Goal: Find specific page/section: Find specific page/section

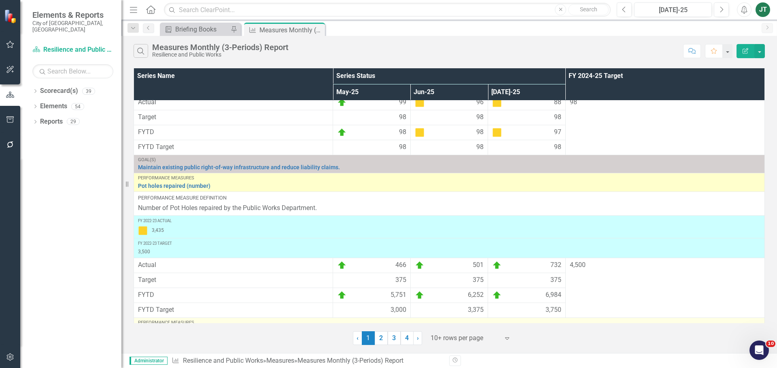
scroll to position [121, 0]
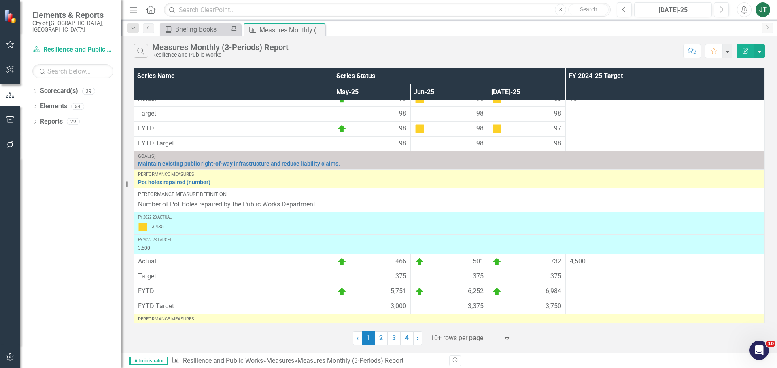
click at [471, 334] on div at bounding box center [464, 338] width 69 height 11
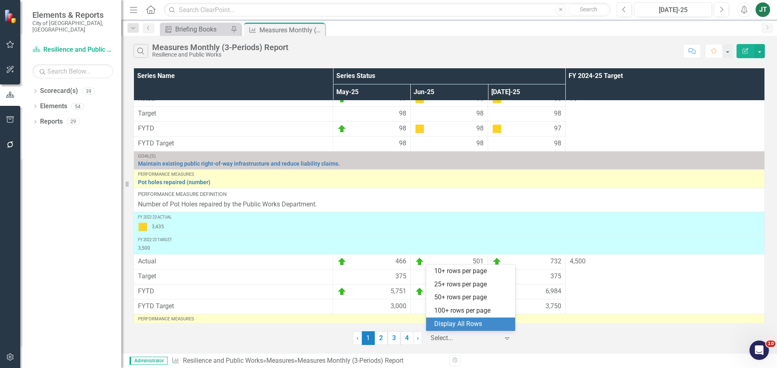
click at [488, 326] on div "Display All Rows" at bounding box center [472, 324] width 76 height 9
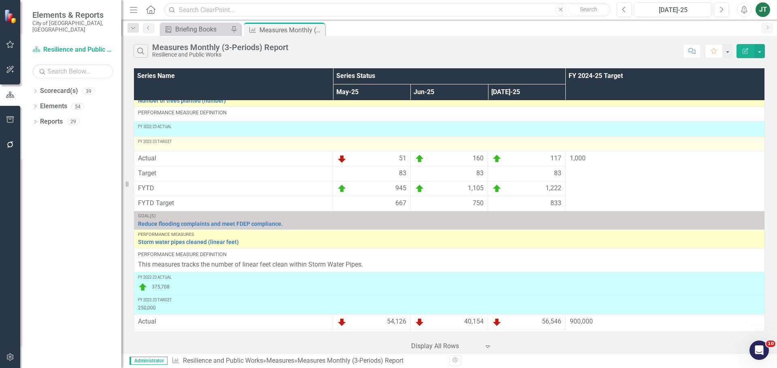
scroll to position [930, 0]
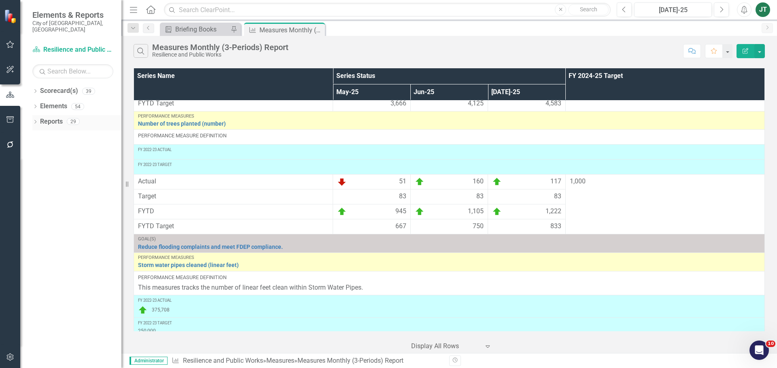
click at [34, 121] on icon "Dropdown" at bounding box center [35, 123] width 6 height 4
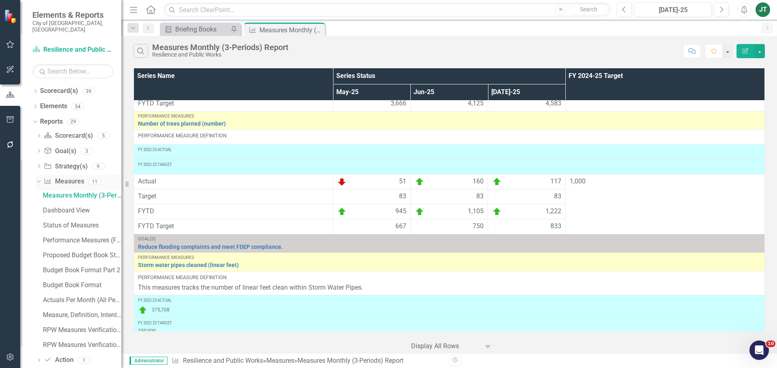
click at [40, 179] on div "Dropdown" at bounding box center [37, 182] width 7 height 6
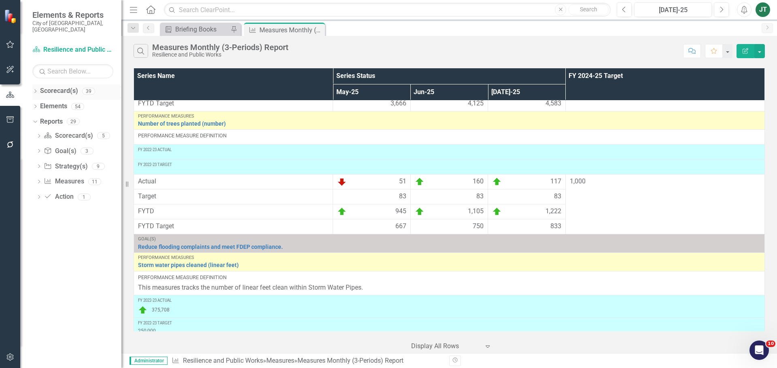
click at [36, 90] on icon "Dropdown" at bounding box center [35, 92] width 6 height 4
click at [40, 119] on icon "Dropdown" at bounding box center [39, 121] width 6 height 5
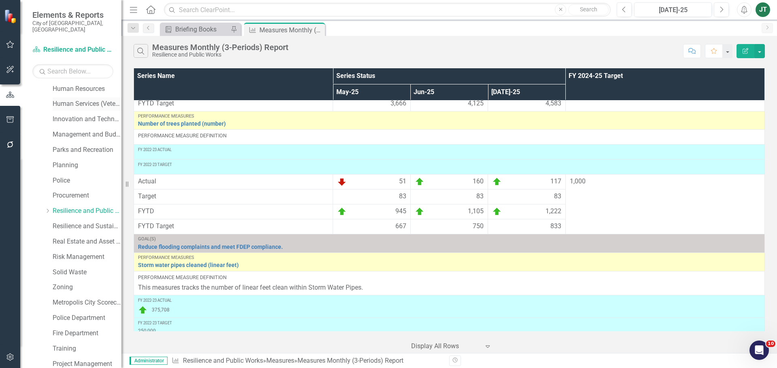
scroll to position [283, 0]
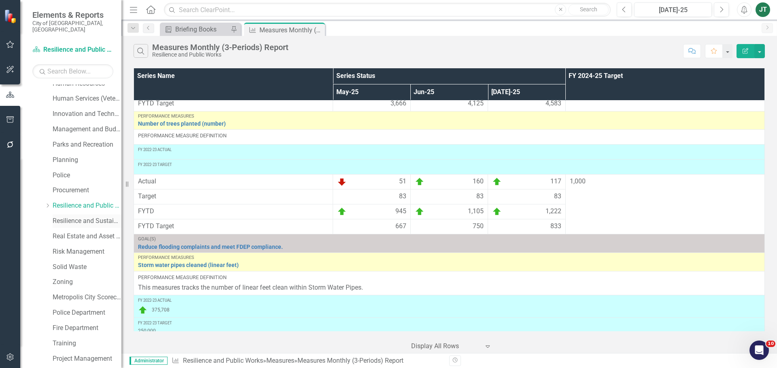
click at [84, 217] on link "Resilience and Sustainability" at bounding box center [87, 221] width 69 height 9
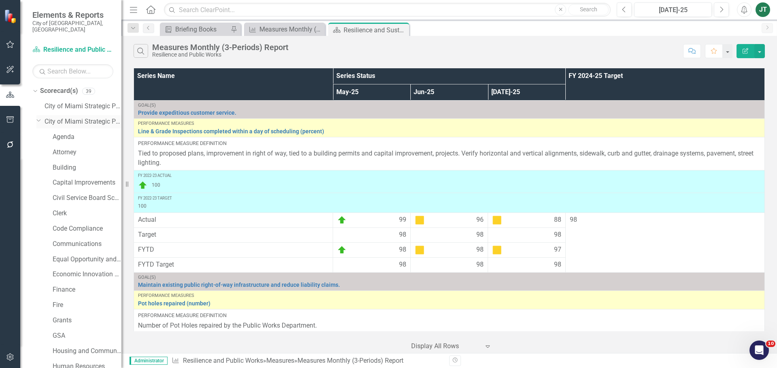
click at [39, 120] on icon at bounding box center [39, 121] width 4 height 2
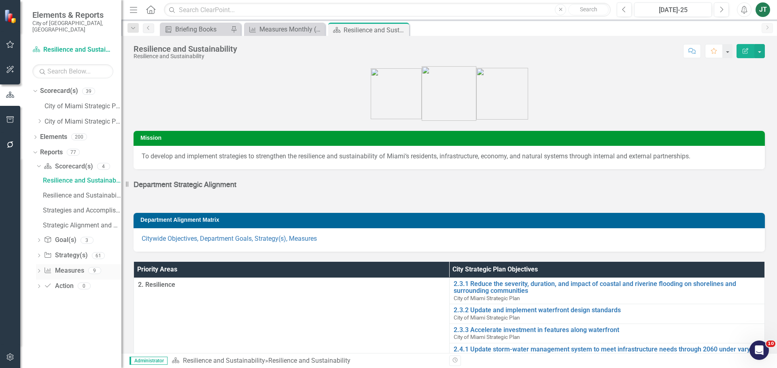
click at [68, 267] on link "Measure Measures" at bounding box center [64, 271] width 40 height 9
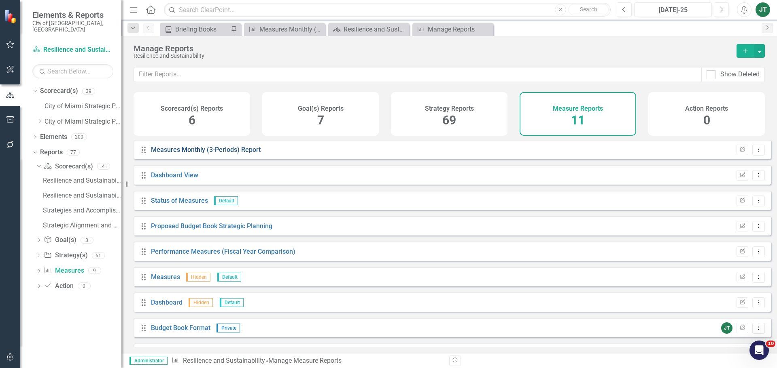
click at [209, 154] on link "Measures Monthly (3-Periods) Report" at bounding box center [206, 150] width 110 height 8
